Goal: Register for event/course

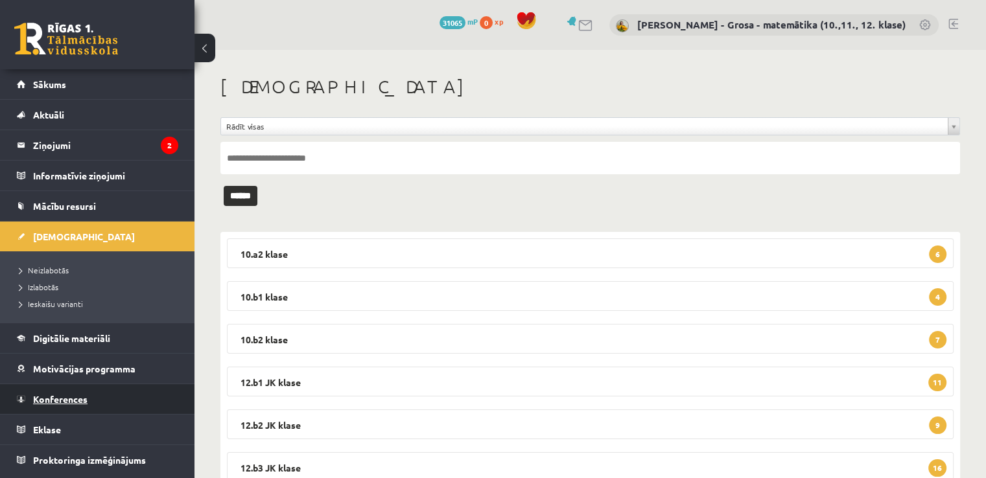
click at [112, 400] on link "Konferences" at bounding box center [97, 399] width 161 height 30
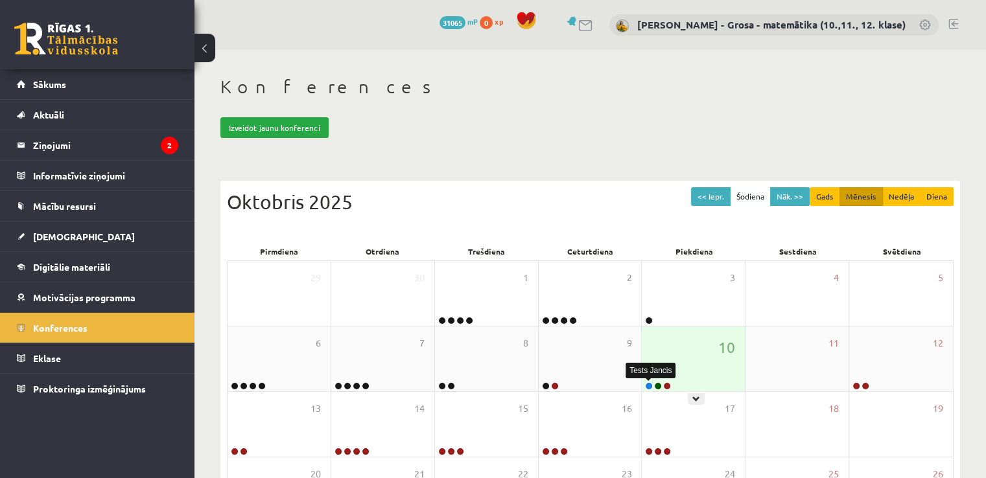
click at [651, 386] on link at bounding box center [649, 386] width 8 height 8
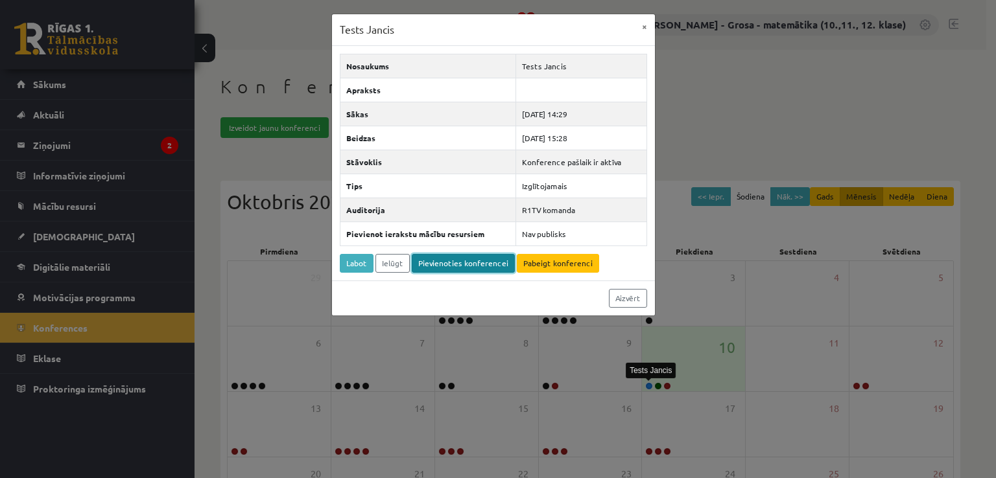
click at [438, 265] on link "Pievienoties konferencei" at bounding box center [463, 263] width 103 height 19
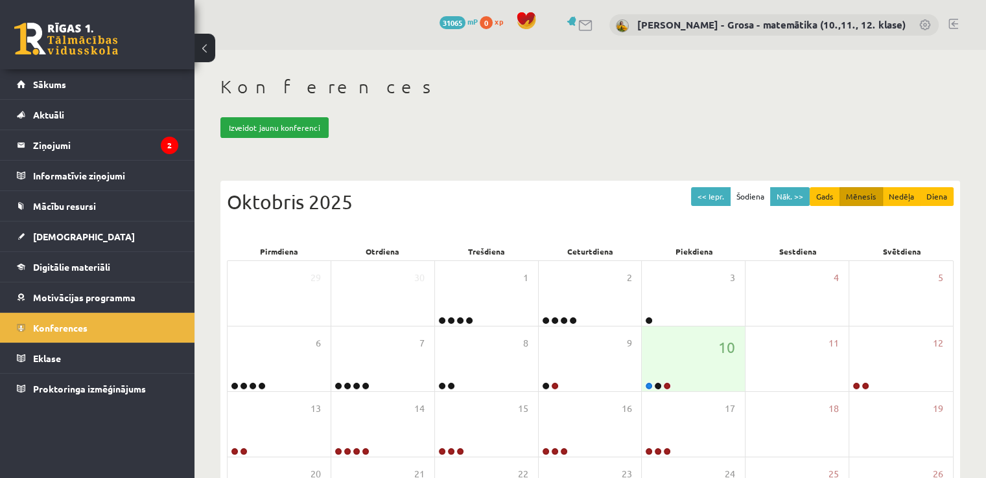
click at [954, 22] on link at bounding box center [953, 24] width 10 height 10
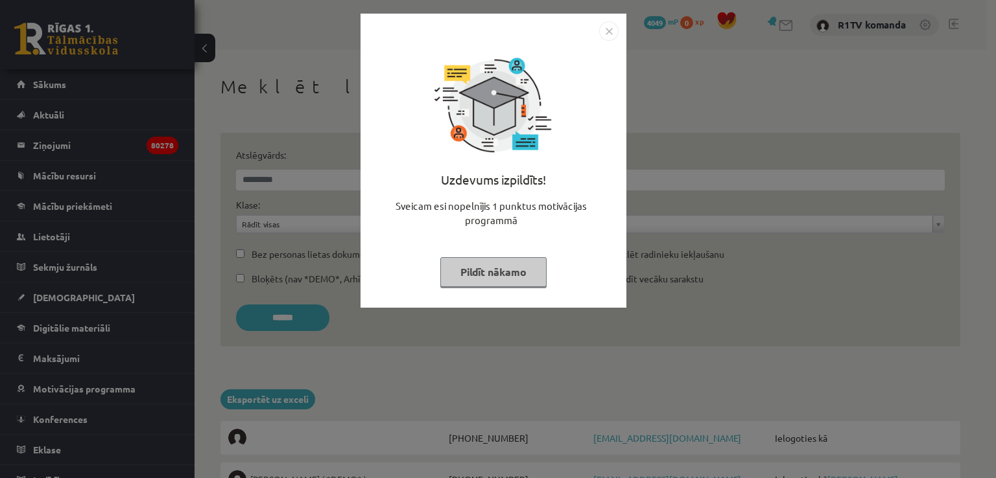
click at [600, 30] on img "Close" at bounding box center [608, 30] width 19 height 19
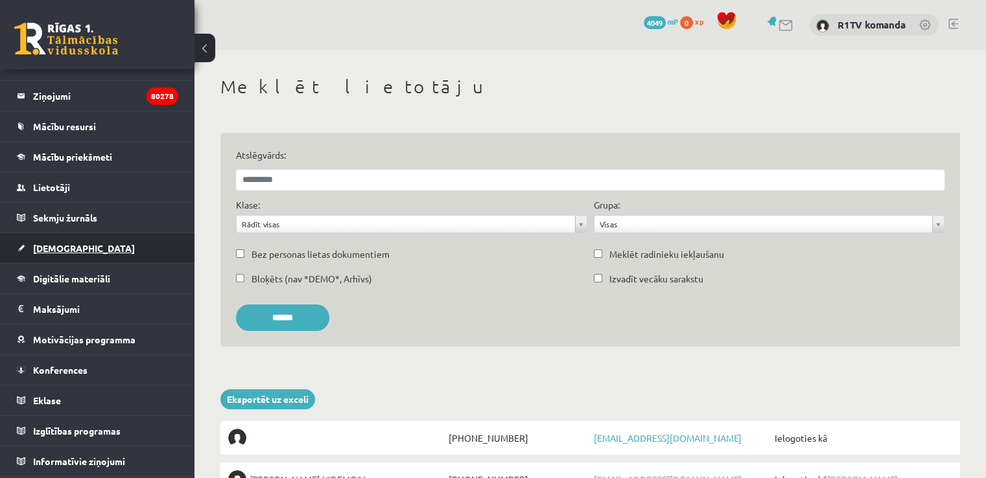
scroll to position [51, 0]
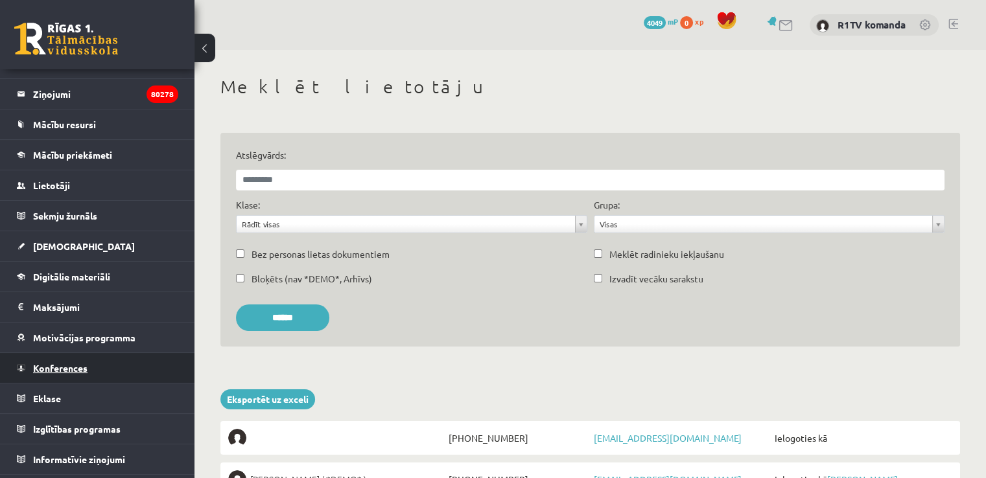
click at [80, 366] on span "Konferences" at bounding box center [60, 368] width 54 height 12
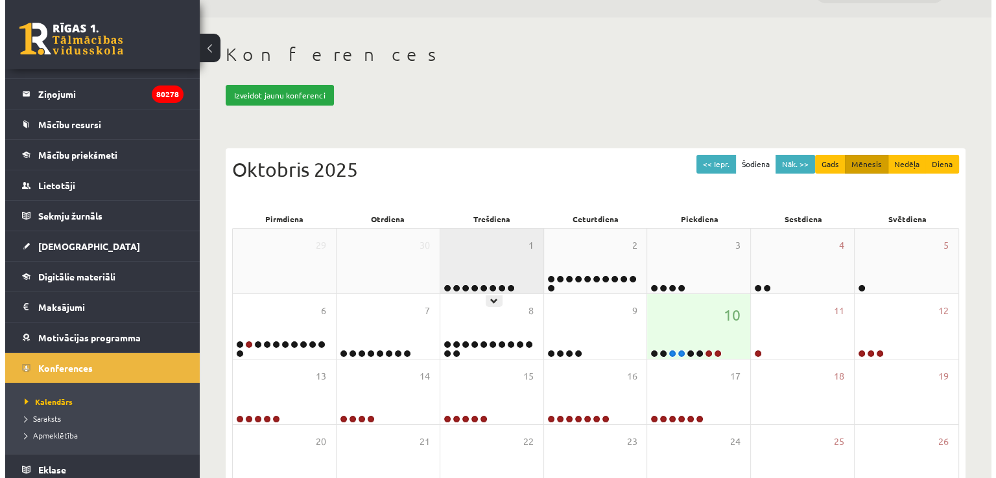
scroll to position [33, 0]
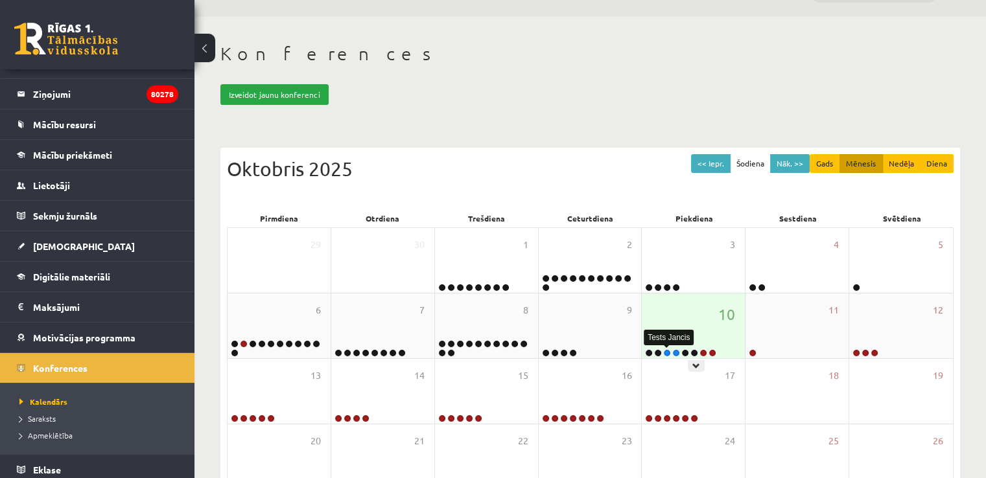
click at [666, 353] on link at bounding box center [667, 353] width 8 height 8
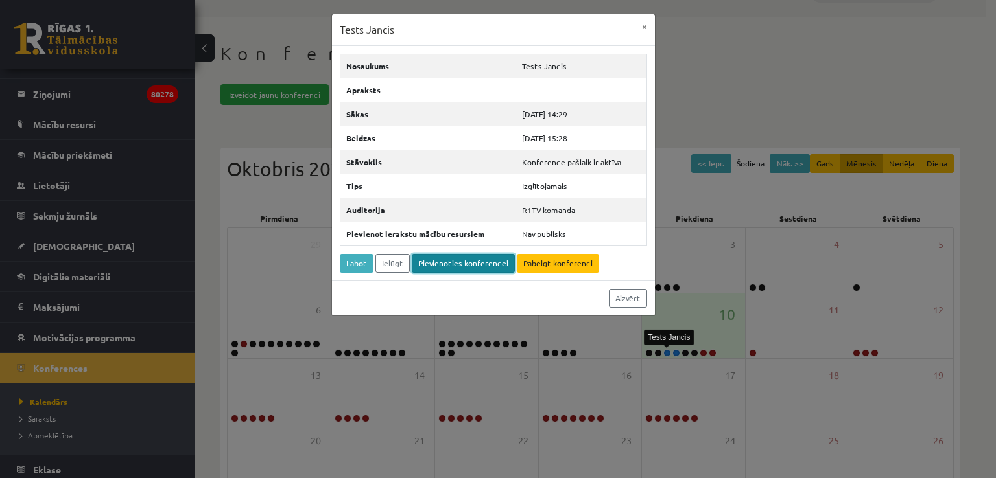
click at [449, 267] on link "Pievienoties konferencei" at bounding box center [463, 263] width 103 height 19
